Goal: Task Accomplishment & Management: Manage account settings

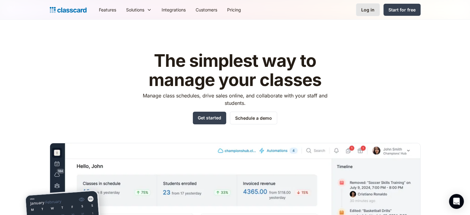
click at [370, 9] on div "Log in" at bounding box center [367, 9] width 13 height 6
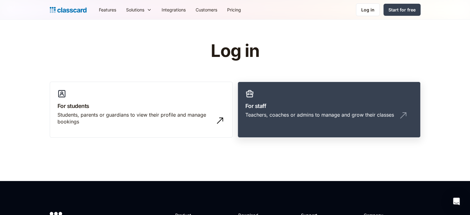
click at [281, 100] on link "For staff Teachers, coaches or admins to manage and grow their classes" at bounding box center [329, 110] width 183 height 56
